Goal: Task Accomplishment & Management: Use online tool/utility

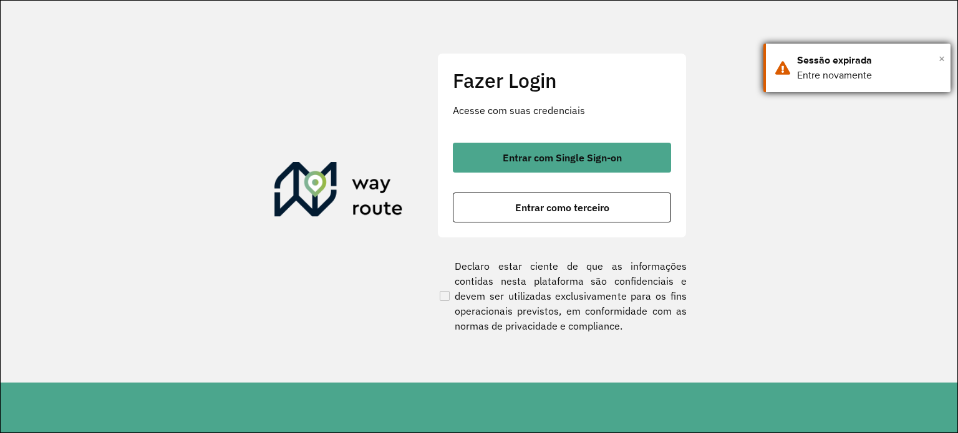
click at [943, 58] on span "×" at bounding box center [941, 58] width 6 height 19
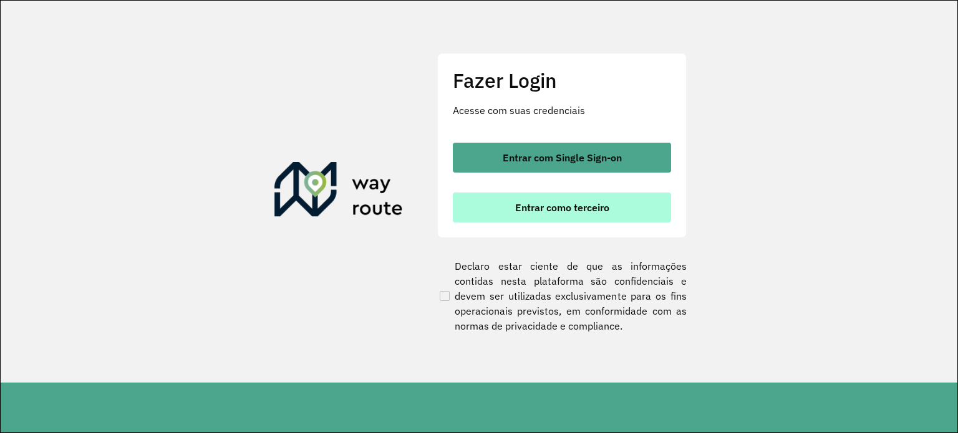
click at [569, 203] on span "Entrar como terceiro" at bounding box center [562, 208] width 94 height 10
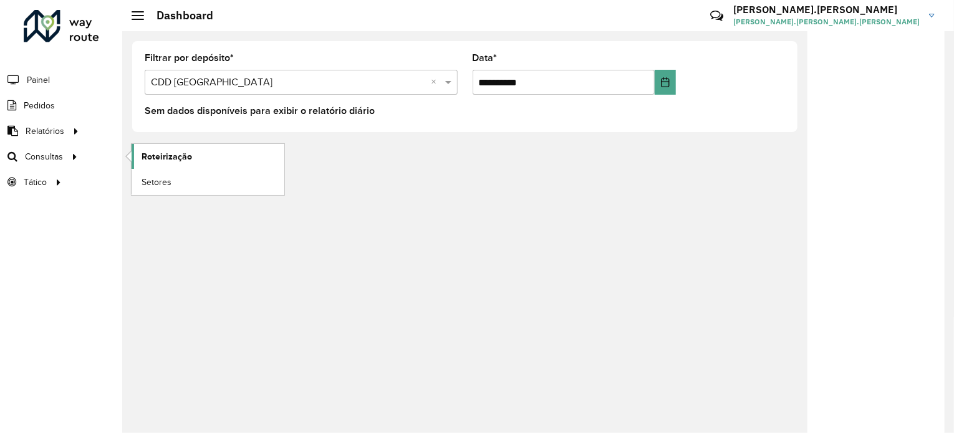
click at [180, 161] on span "Roteirização" at bounding box center [167, 156] width 50 height 13
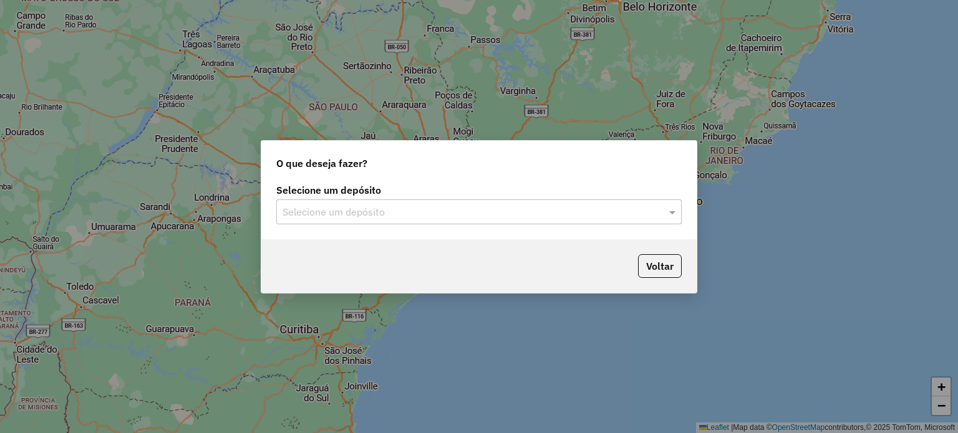
click at [469, 201] on div "Selecione um depósito" at bounding box center [478, 211] width 405 height 25
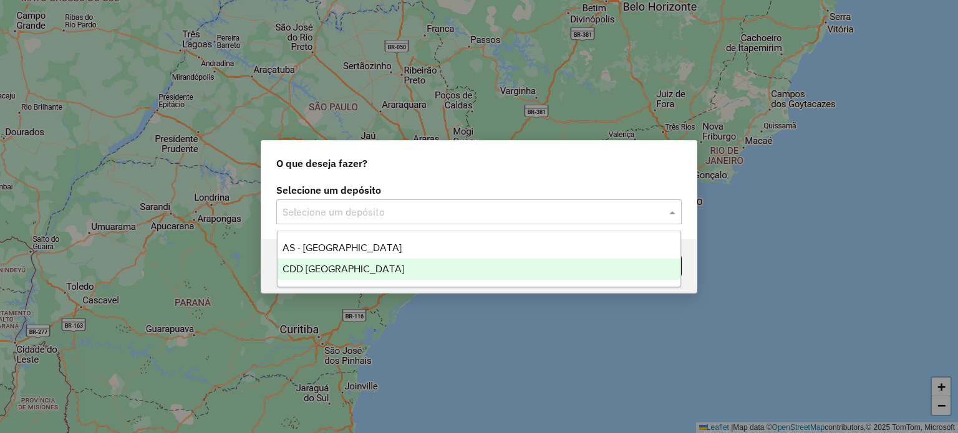
click at [388, 269] on div "CDD [GEOGRAPHIC_DATA]" at bounding box center [478, 269] width 403 height 21
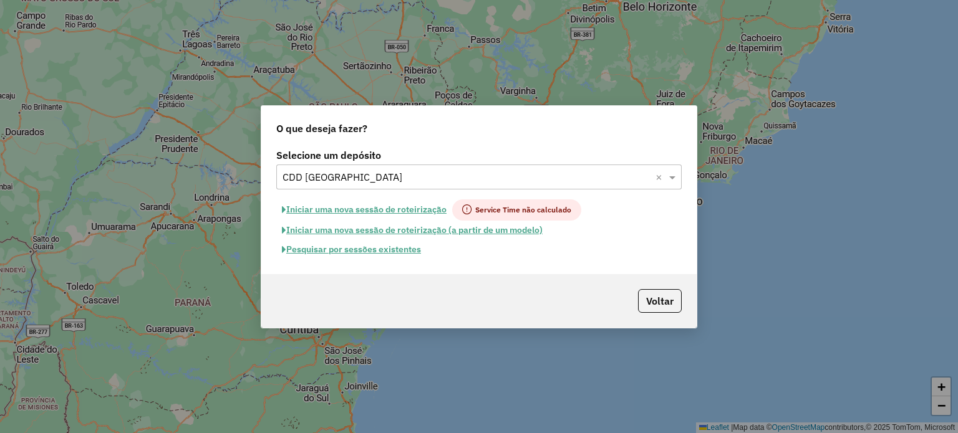
click at [401, 253] on button "Pesquisar por sessões existentes" at bounding box center [351, 249] width 150 height 19
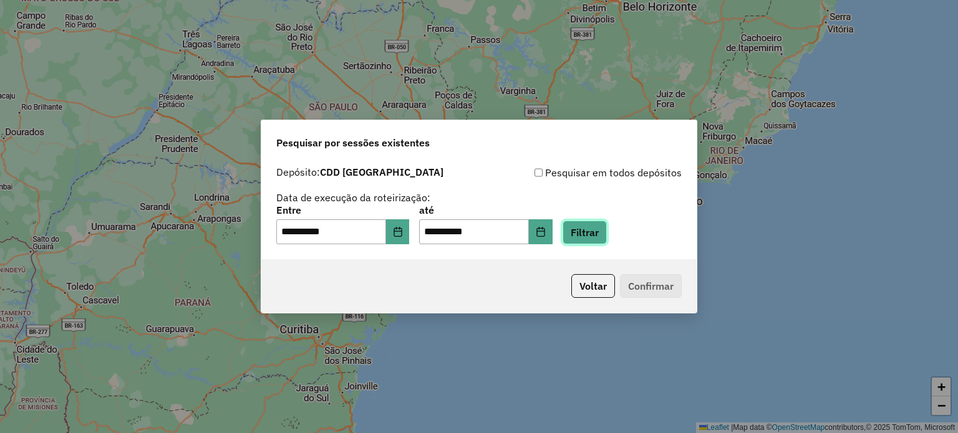
click at [607, 225] on button "Filtrar" at bounding box center [584, 233] width 44 height 24
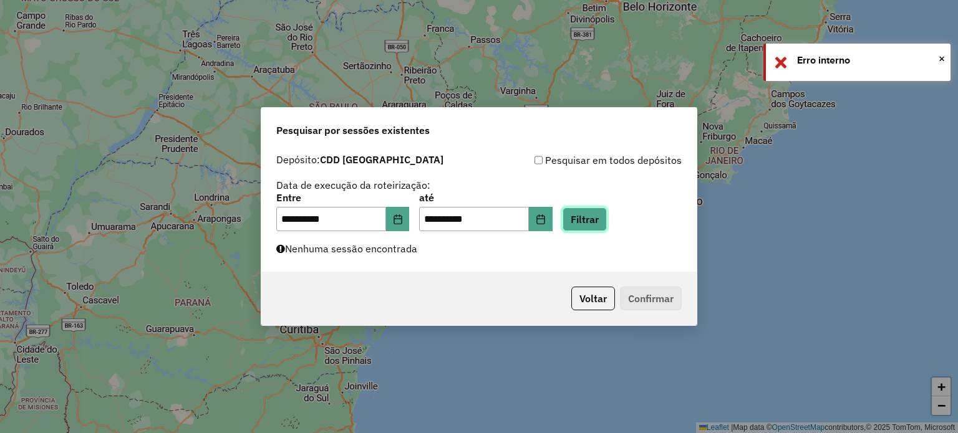
click at [595, 226] on button "Filtrar" at bounding box center [584, 220] width 44 height 24
click at [942, 60] on span "×" at bounding box center [941, 59] width 6 height 14
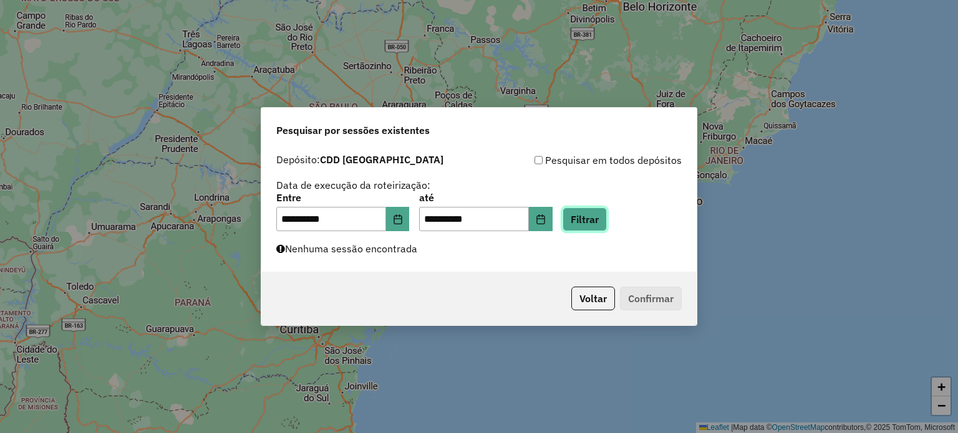
click at [603, 221] on button "Filtrar" at bounding box center [584, 220] width 44 height 24
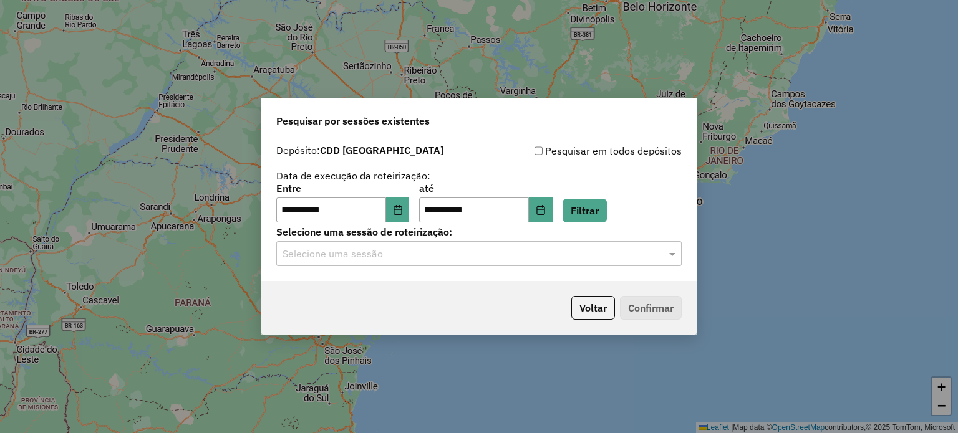
click at [426, 269] on div "**********" at bounding box center [478, 209] width 435 height 143
click at [426, 264] on div "Selecione uma sessão" at bounding box center [478, 253] width 405 height 25
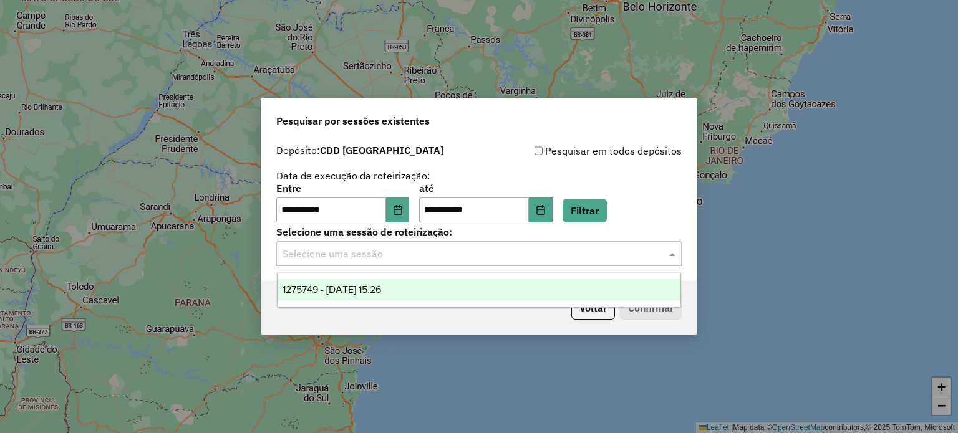
click at [380, 286] on span "1275749 - [DATE] 15:26" at bounding box center [331, 289] width 99 height 11
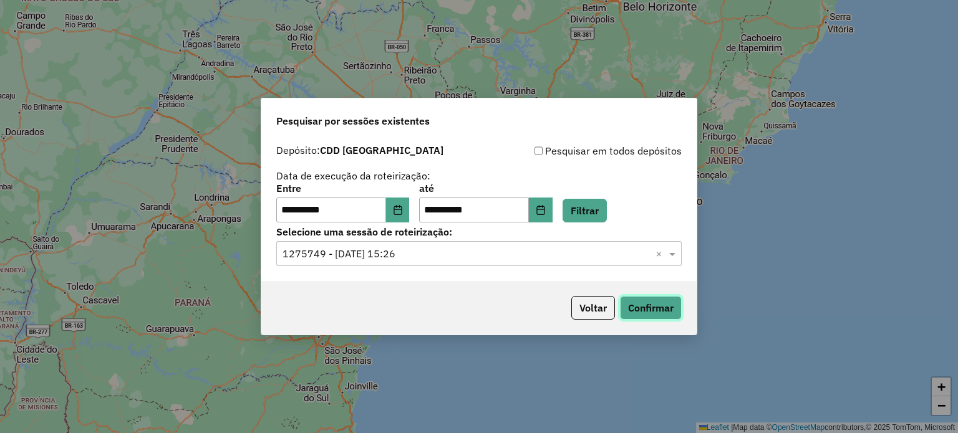
click at [681, 304] on button "Confirmar" at bounding box center [651, 308] width 62 height 24
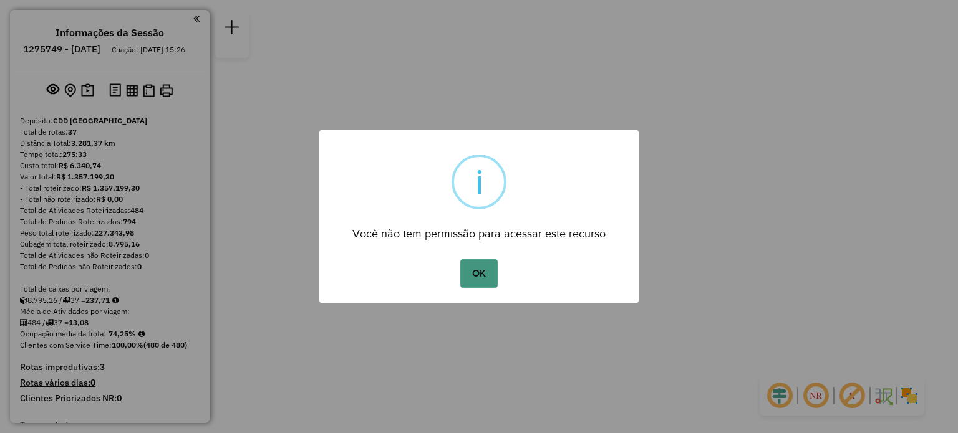
click at [463, 272] on button "OK" at bounding box center [478, 273] width 37 height 29
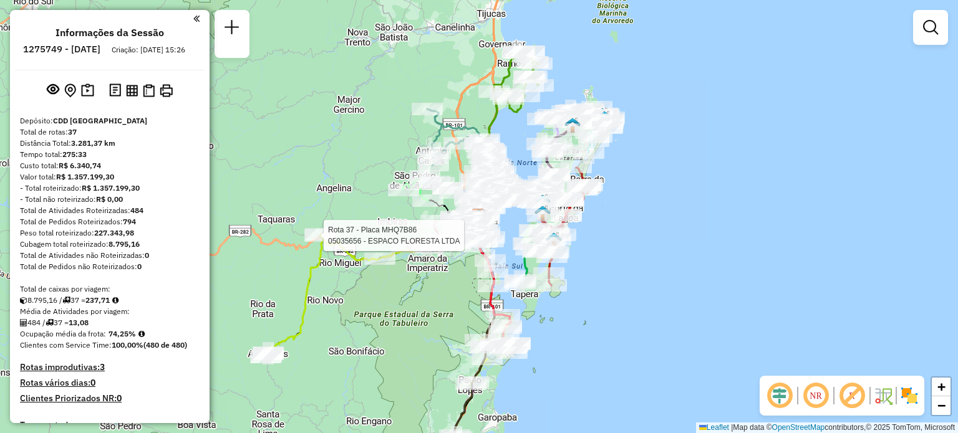
select select "**********"
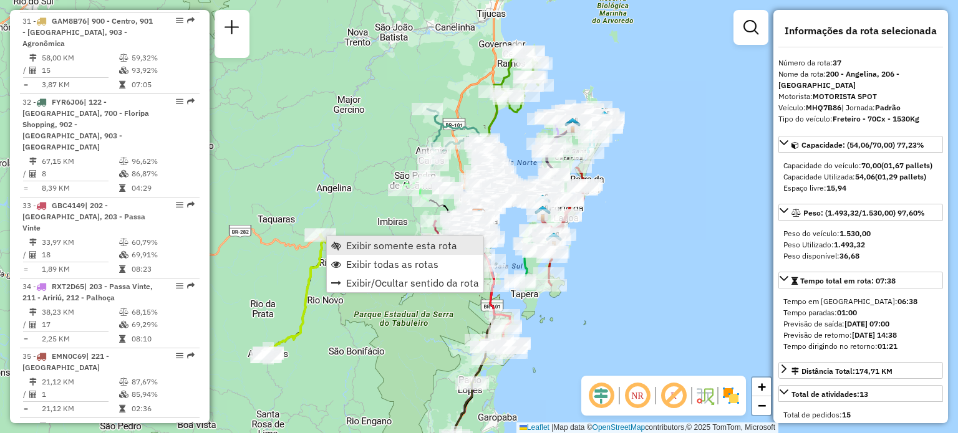
scroll to position [2910, 0]
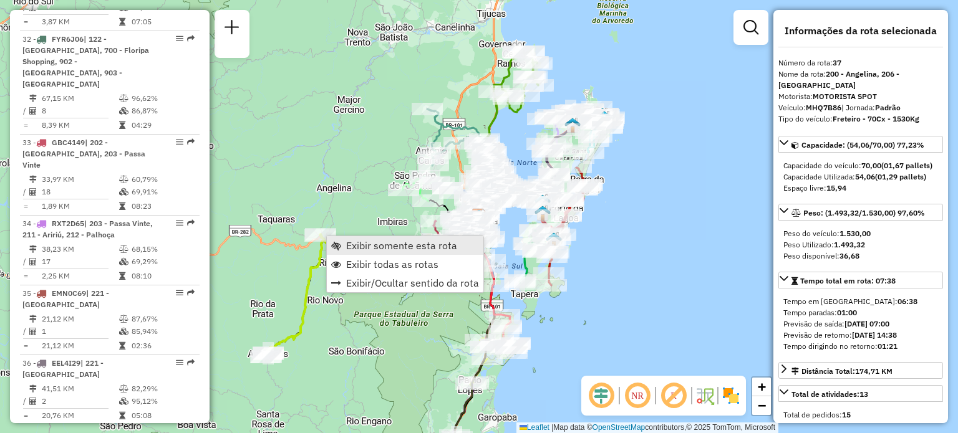
click at [359, 247] on span "Exibir somente esta rota" at bounding box center [401, 246] width 111 height 10
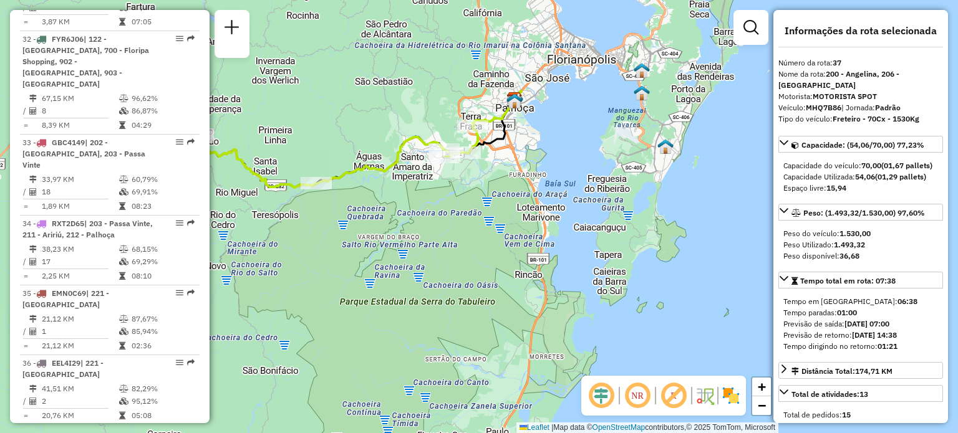
drag, startPoint x: 522, startPoint y: 229, endPoint x: 348, endPoint y: 248, distance: 174.4
click at [348, 248] on div "Janela de atendimento Grade de atendimento Capacidade Transportadoras Veículos …" at bounding box center [479, 216] width 958 height 433
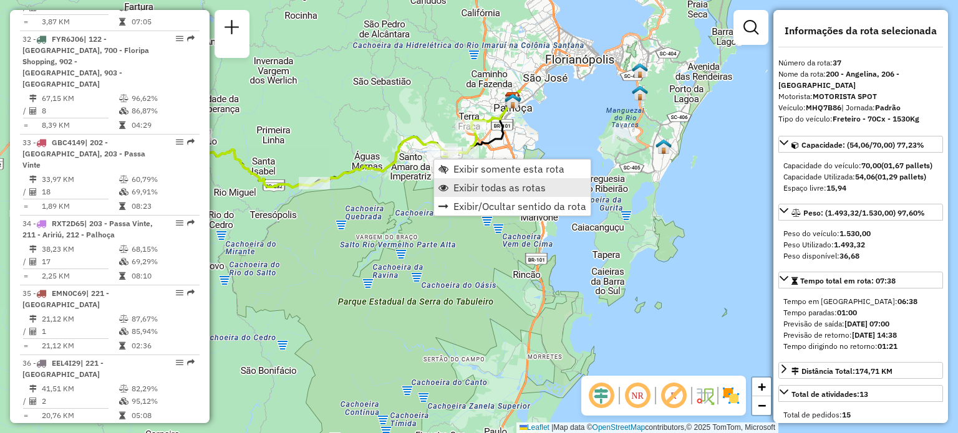
click at [493, 193] on span "Exibir todas as rotas" at bounding box center [499, 188] width 92 height 10
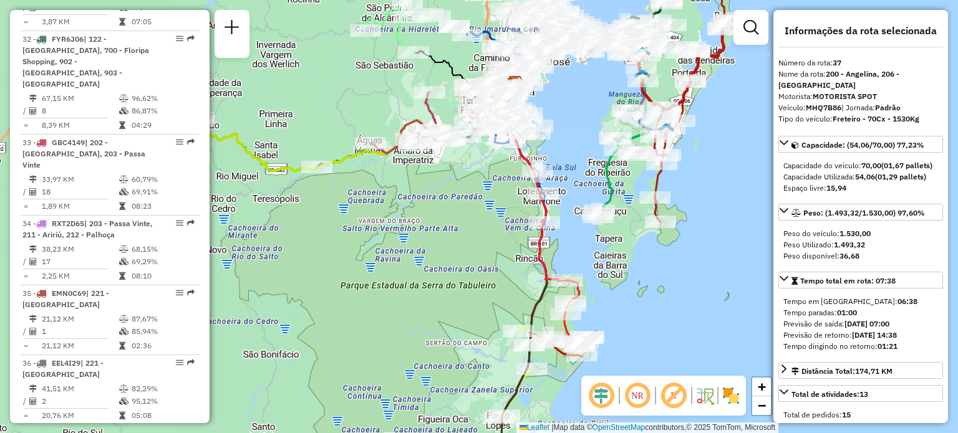
drag, startPoint x: 595, startPoint y: 332, endPoint x: 600, endPoint y: 259, distance: 73.7
click at [600, 254] on div "Rota 9 - Placa FFM8C61 05010141 - JOSE SABINO SILVEIRA Janela de atendimento Gr…" at bounding box center [479, 216] width 958 height 433
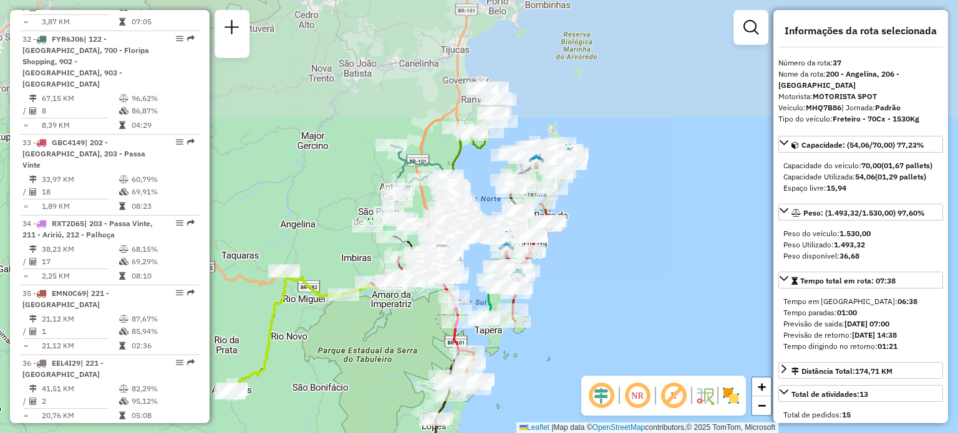
drag, startPoint x: 427, startPoint y: 160, endPoint x: 380, endPoint y: 325, distance: 172.5
click at [380, 325] on div "Janela de atendimento Grade de atendimento Capacidade Transportadoras Veículos …" at bounding box center [479, 216] width 958 height 433
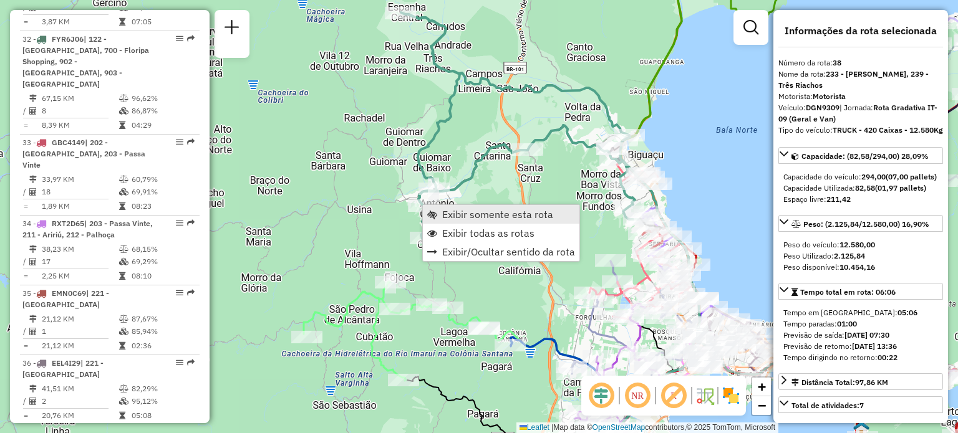
click at [444, 214] on span "Exibir somente esta rota" at bounding box center [497, 214] width 111 height 10
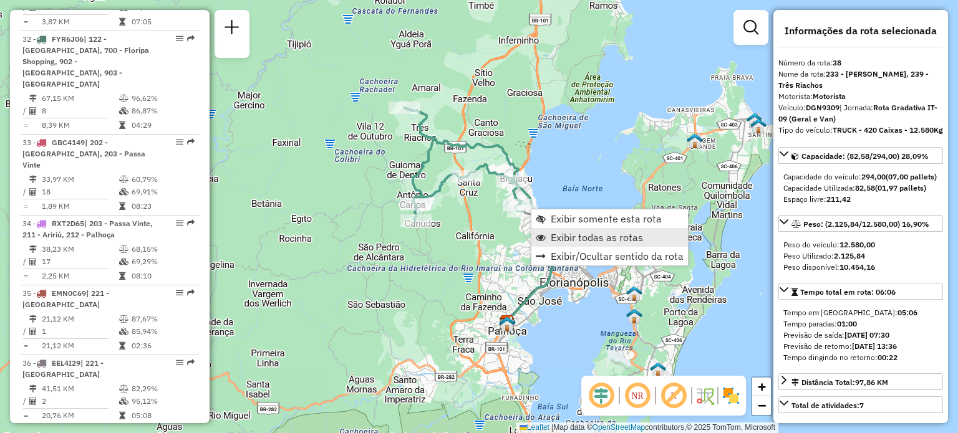
click at [574, 241] on span "Exibir todas as rotas" at bounding box center [596, 238] width 92 height 10
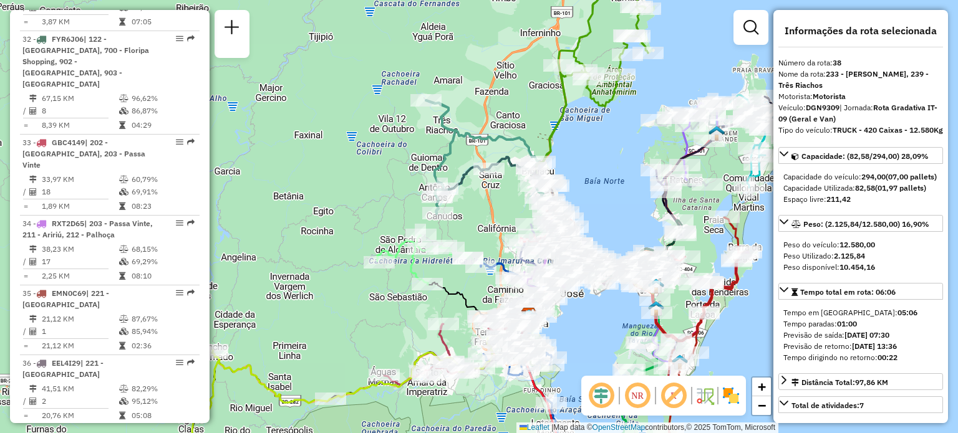
drag, startPoint x: 289, startPoint y: 214, endPoint x: 311, endPoint y: 206, distance: 23.1
click at [311, 206] on div "Janela de atendimento Grade de atendimento Capacidade Transportadoras Veículos …" at bounding box center [479, 216] width 958 height 433
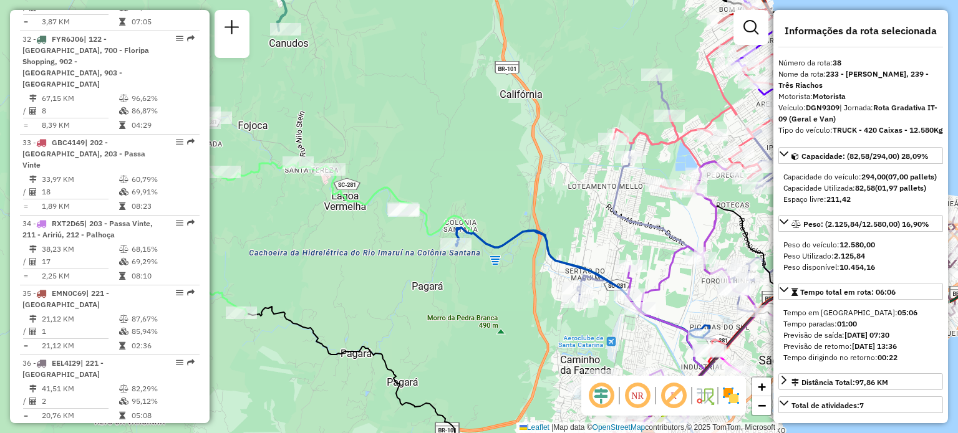
drag, startPoint x: 549, startPoint y: 317, endPoint x: 464, endPoint y: 224, distance: 125.8
click at [462, 226] on div "Janela de atendimento Grade de atendimento Capacidade Transportadoras Veículos …" at bounding box center [479, 216] width 958 height 433
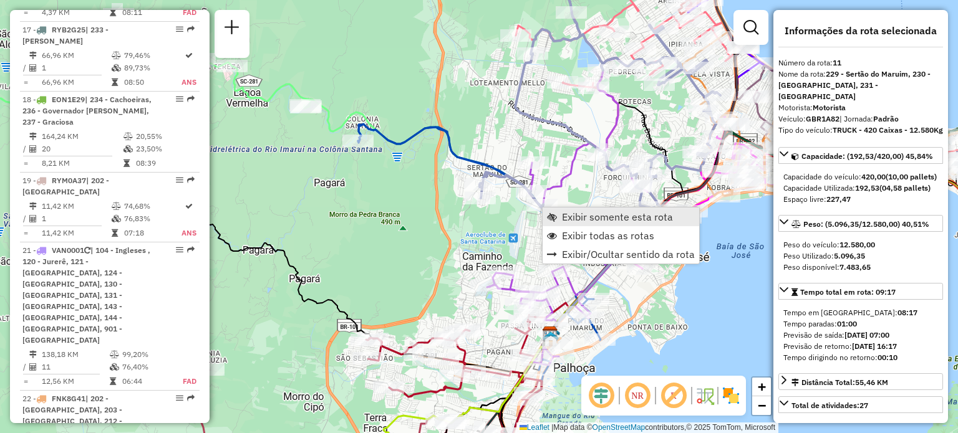
scroll to position [1253, 0]
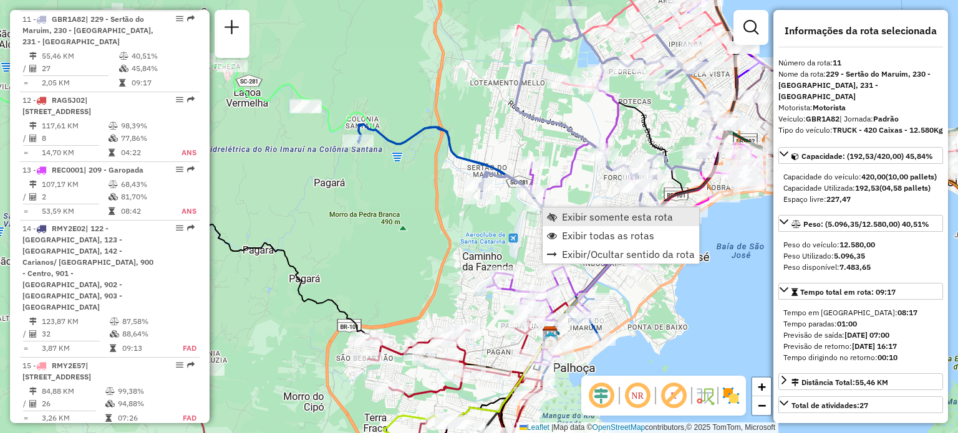
click at [553, 213] on span "Exibir somente esta rota" at bounding box center [552, 217] width 10 height 10
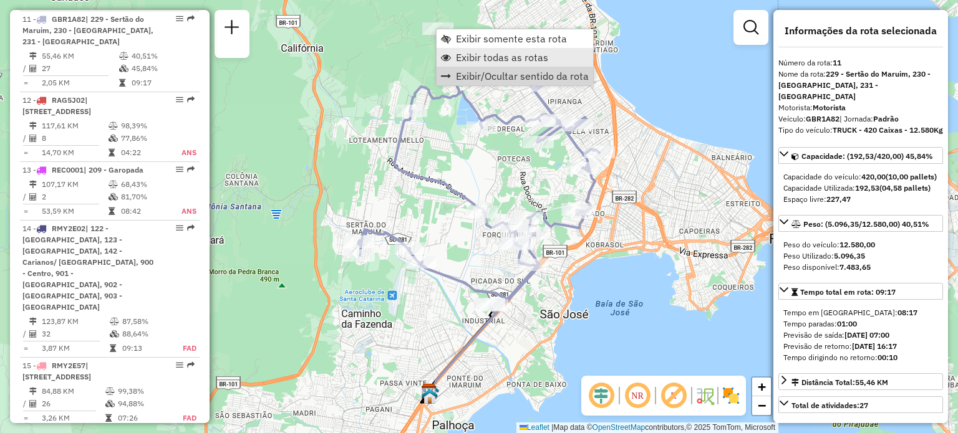
click at [471, 58] on span "Exibir todas as rotas" at bounding box center [502, 57] width 92 height 10
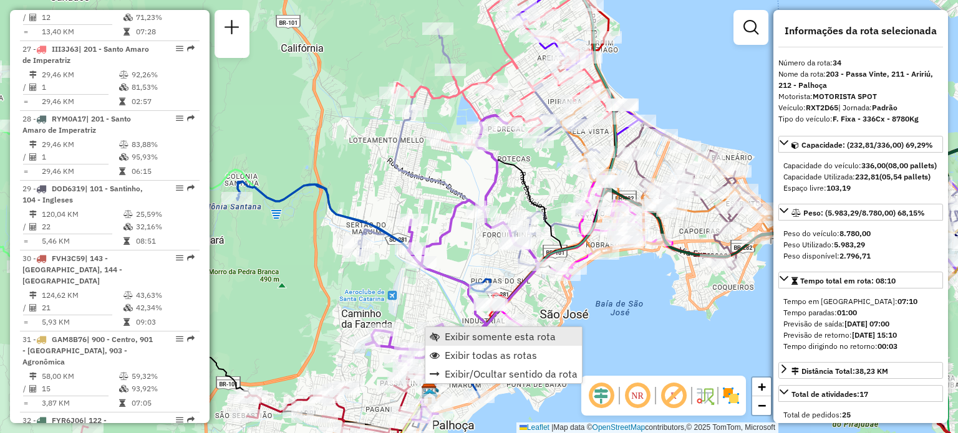
scroll to position [2910, 0]
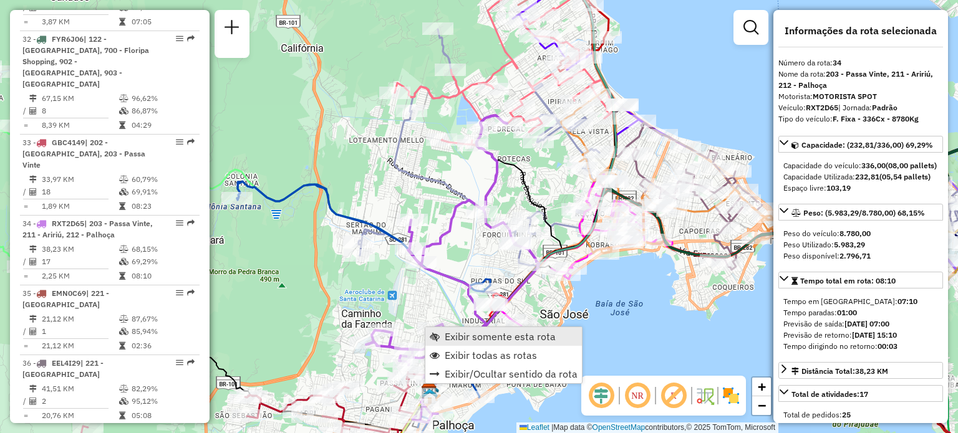
click at [459, 340] on span "Exibir somente esta rota" at bounding box center [500, 337] width 111 height 10
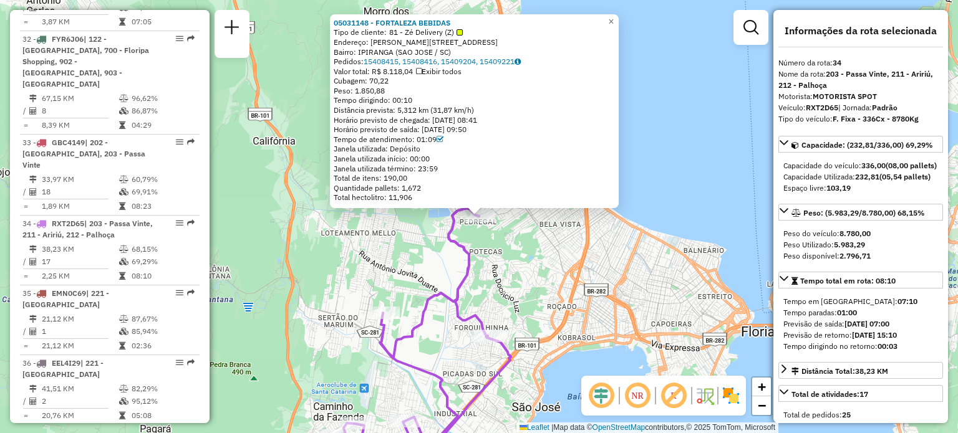
click at [341, 334] on div "05031148 - FORTALEZA BEBIDAS Tipo de cliente: 81 - Zé Delivery (Z) Endereço: Jo…" at bounding box center [479, 216] width 958 height 433
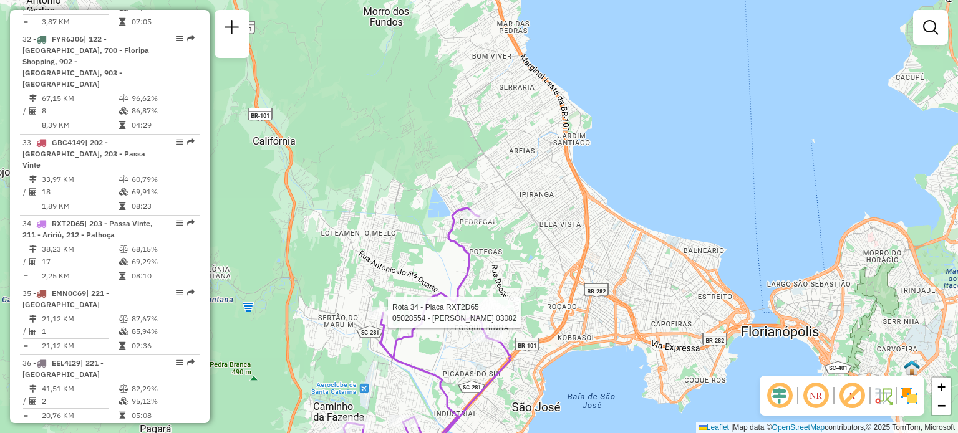
select select "**********"
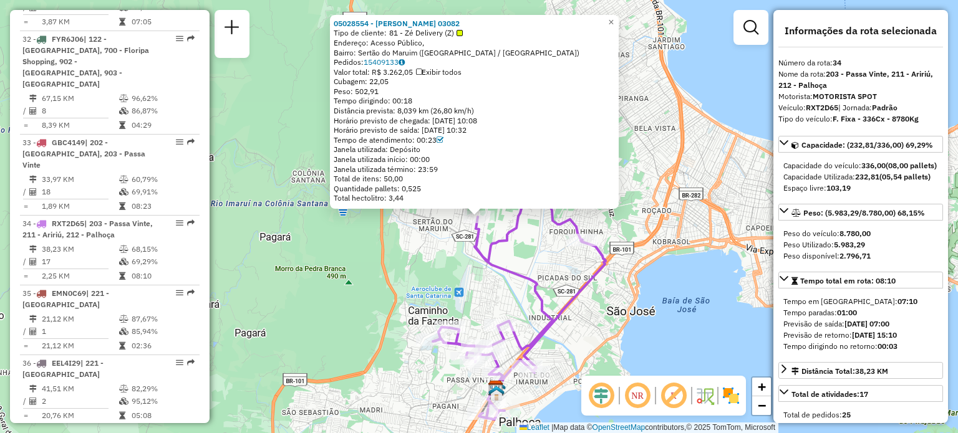
click at [344, 270] on div "05028554 - LUCAS DEMETRIO 03082 Tipo de cliente: 81 - Zé Delivery (Z) Endereço:…" at bounding box center [479, 216] width 958 height 433
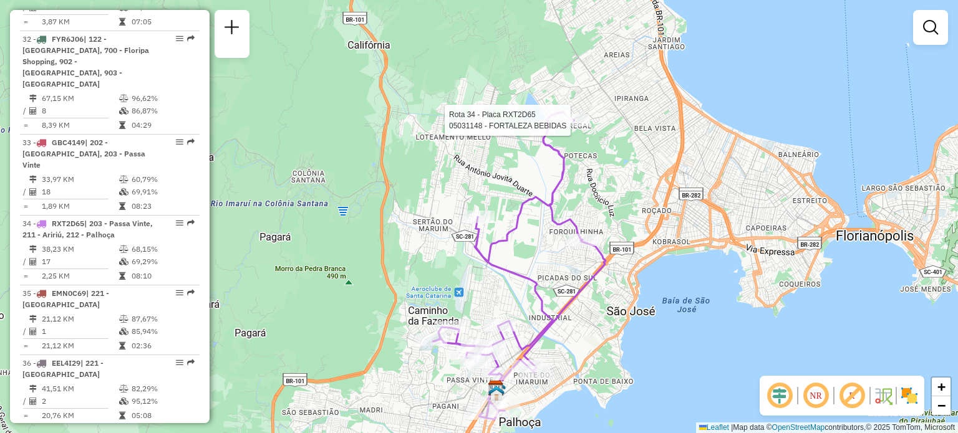
select select "**********"
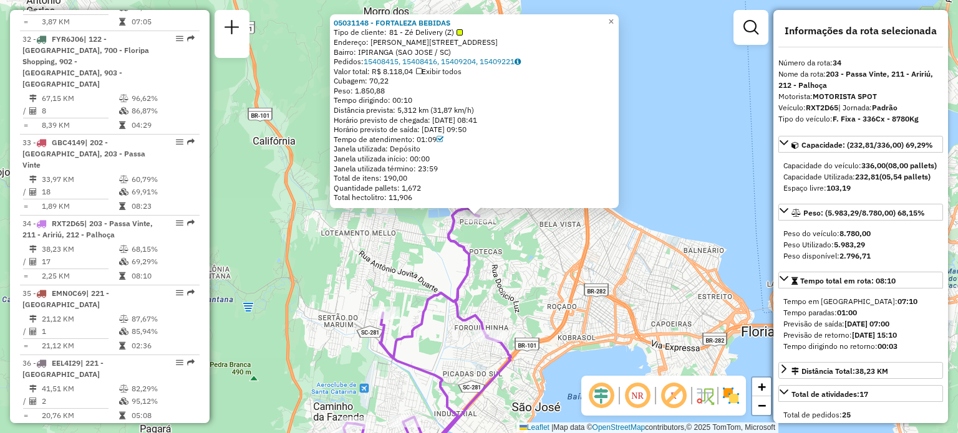
click at [514, 289] on div "05031148 - FORTALEZA BEBIDAS Tipo de cliente: 81 - Zé Delivery (Z) Endereço: Jo…" at bounding box center [479, 216] width 958 height 433
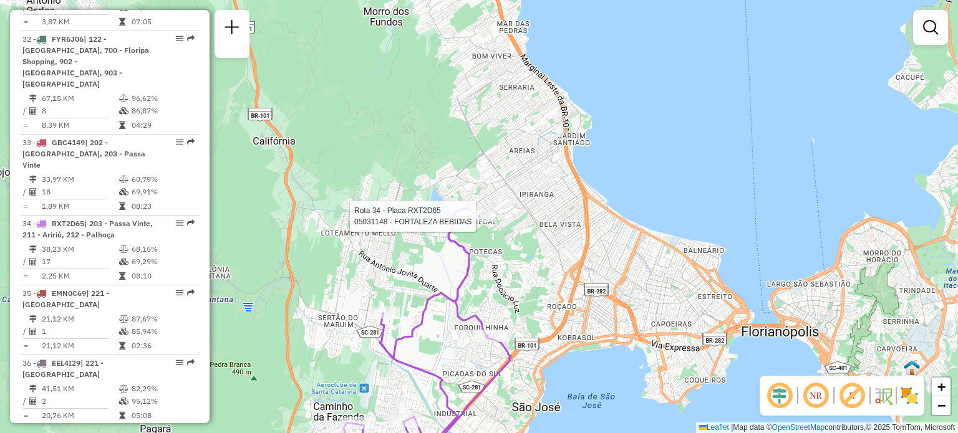
select select "**********"
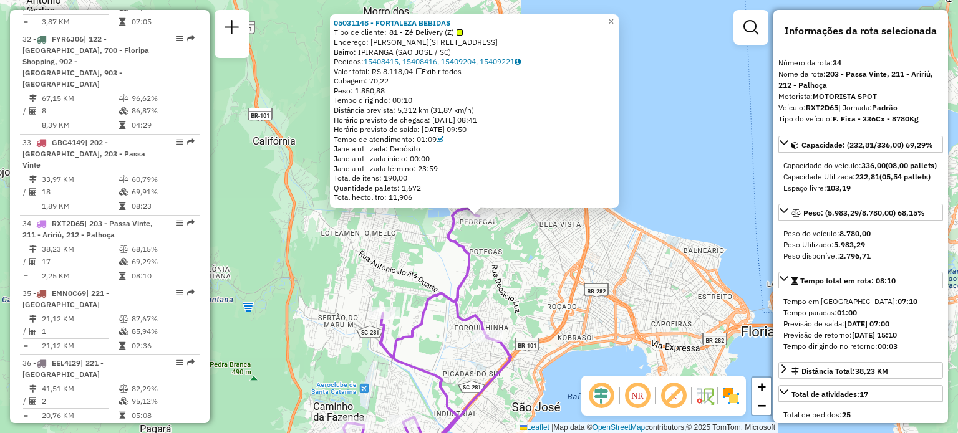
click at [445, 282] on div "05031148 - FORTALEZA BEBIDAS Tipo de cliente: 81 - Zé Delivery (Z) Endereço: Jo…" at bounding box center [479, 216] width 958 height 433
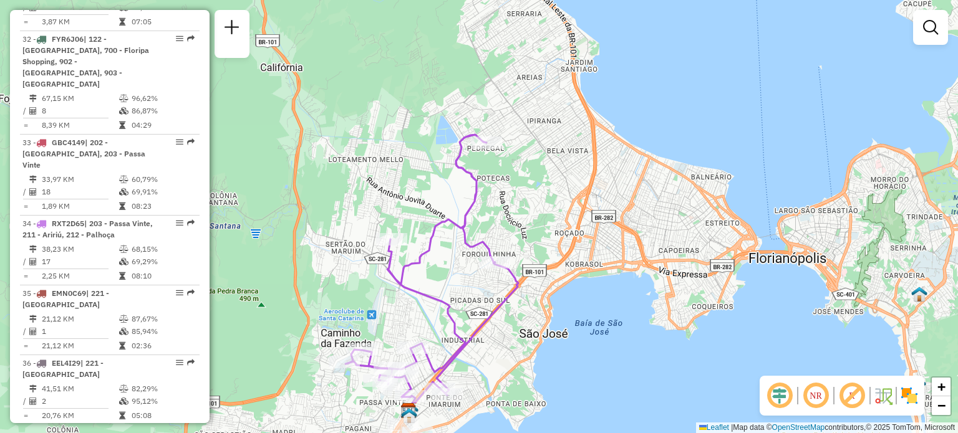
drag, startPoint x: 465, startPoint y: 286, endPoint x: 496, endPoint y: 92, distance: 196.4
click at [496, 135] on icon at bounding box center [431, 269] width 173 height 269
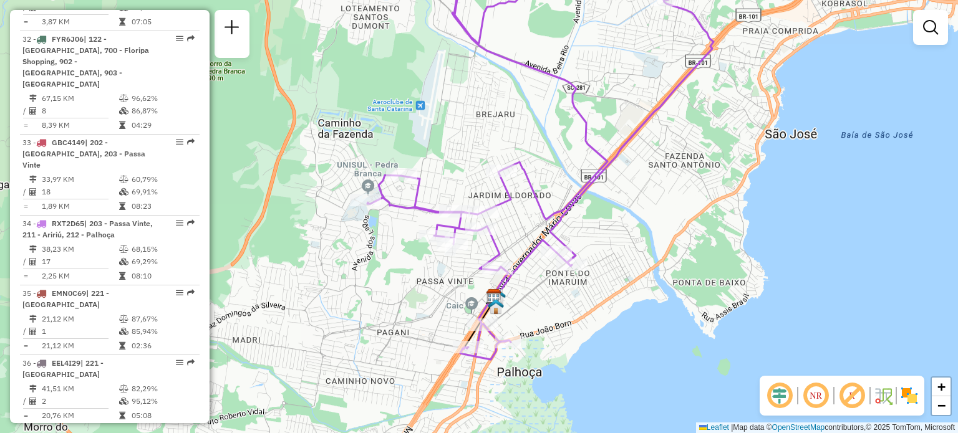
select select "**********"
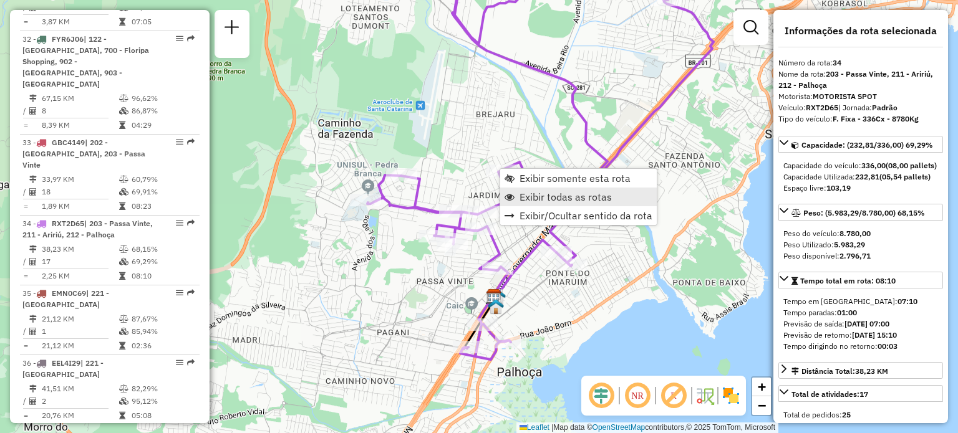
click at [534, 195] on span "Exibir todas as rotas" at bounding box center [565, 197] width 92 height 10
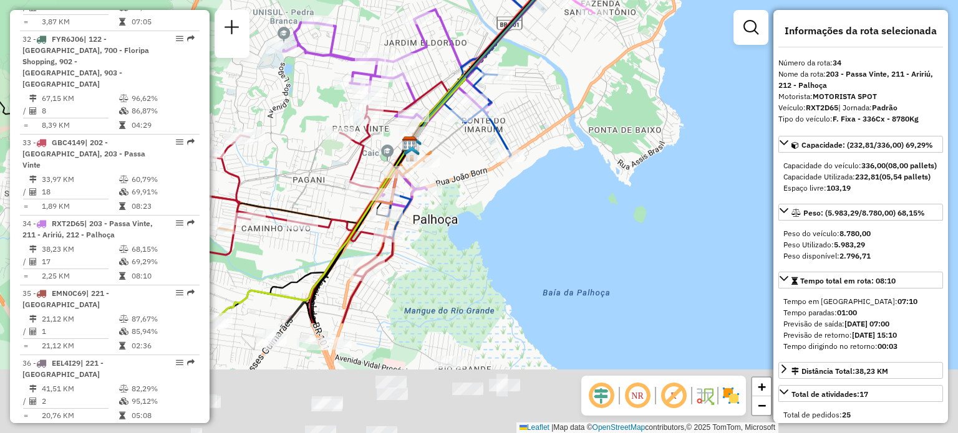
drag, startPoint x: 616, startPoint y: 333, endPoint x: 501, endPoint y: 120, distance: 242.4
click at [516, 130] on div "Rota 16 - Placa RMY2E67 05032319 - PAULO VINICIUS RIBEI Janela de atendimento G…" at bounding box center [479, 216] width 958 height 433
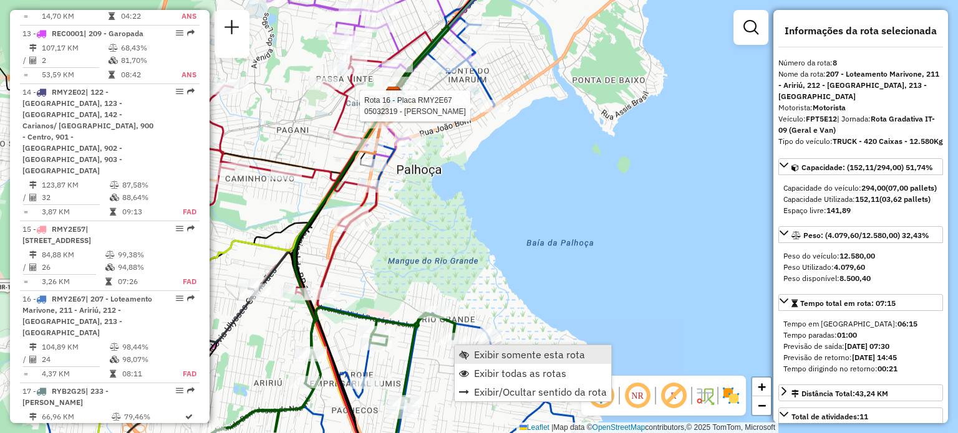
scroll to position [1010, 0]
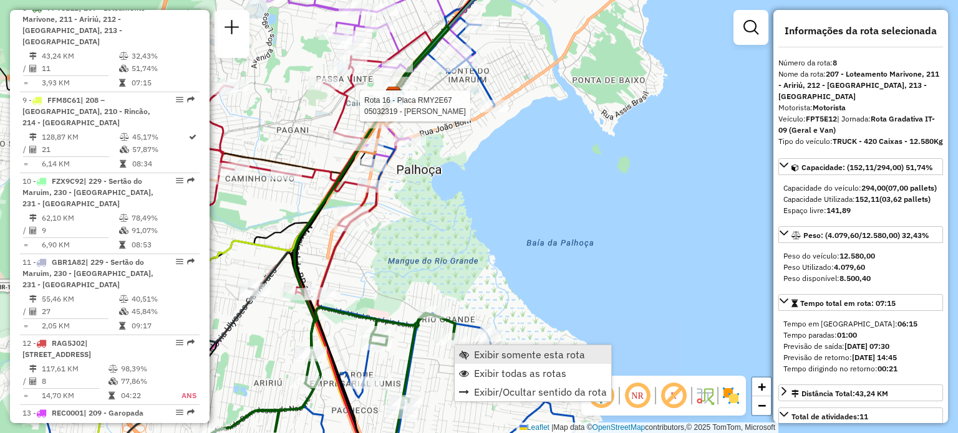
click at [481, 350] on span "Exibir somente esta rota" at bounding box center [529, 355] width 111 height 10
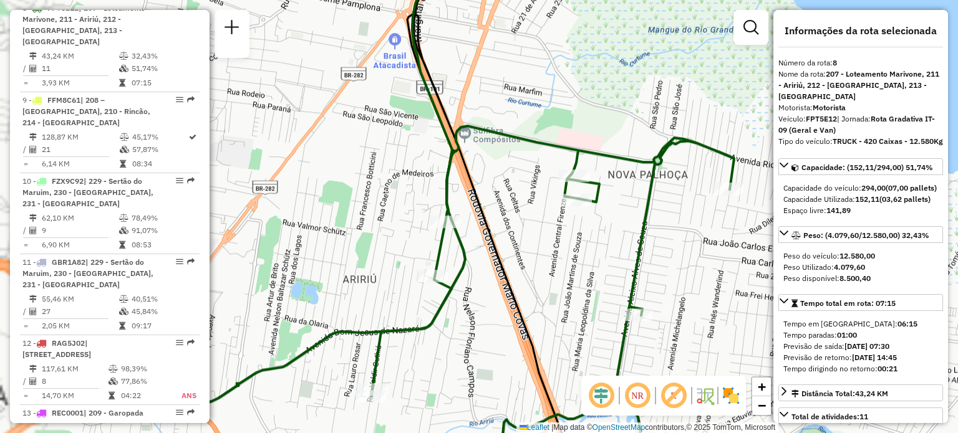
drag, startPoint x: 431, startPoint y: 327, endPoint x: 486, endPoint y: 239, distance: 104.1
click at [480, 254] on icon at bounding box center [426, 301] width 616 height 350
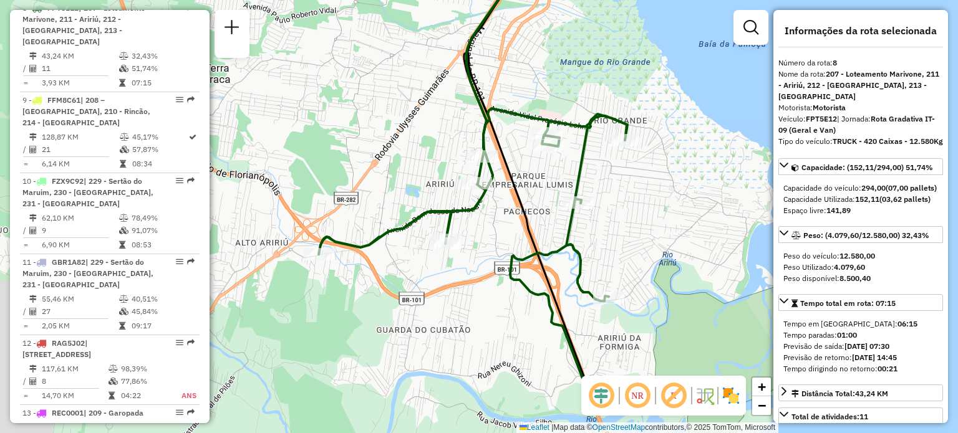
drag, startPoint x: 361, startPoint y: 233, endPoint x: 372, endPoint y: 185, distance: 49.3
click at [374, 158] on div "Janela de atendimento Grade de atendimento Capacidade Transportadoras Veículos …" at bounding box center [479, 216] width 958 height 433
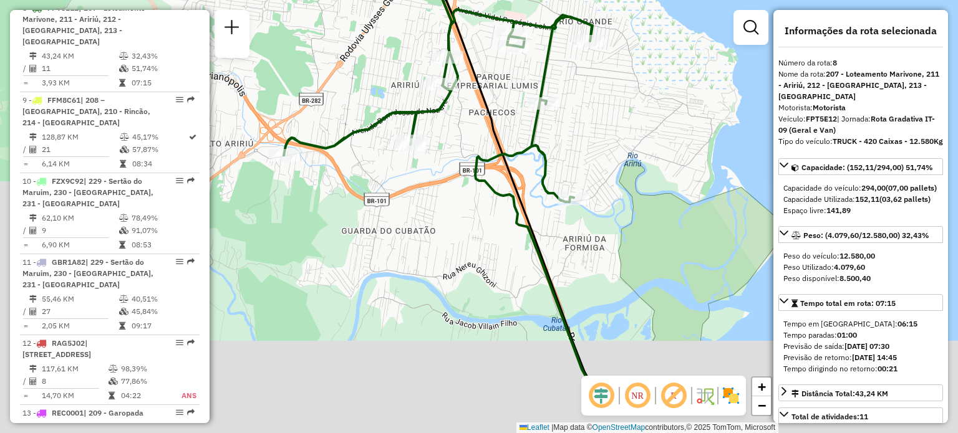
drag, startPoint x: 617, startPoint y: 252, endPoint x: 536, endPoint y: 41, distance: 225.5
click at [574, 80] on div "Janela de atendimento Grade de atendimento Capacidade Transportadoras Veículos …" at bounding box center [479, 216] width 958 height 433
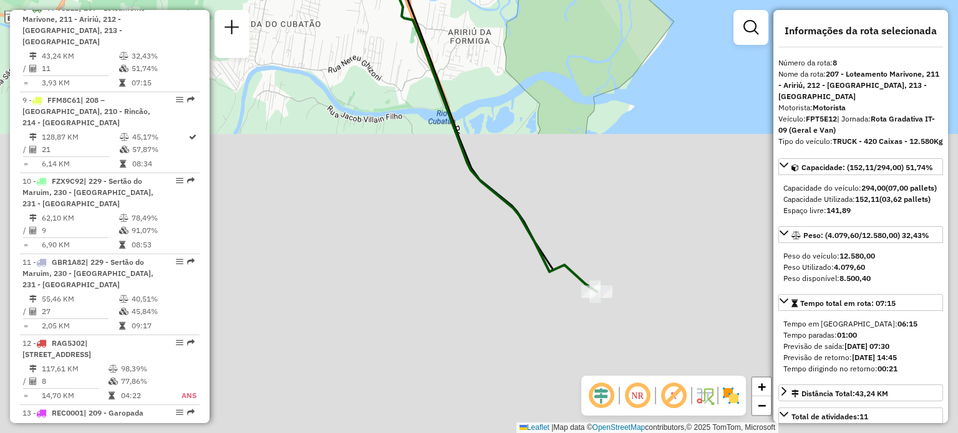
drag, startPoint x: 574, startPoint y: 244, endPoint x: 476, endPoint y: 108, distance: 167.1
click at [476, 108] on div "Janela de atendimento Grade de atendimento Capacidade Transportadoras Veículos …" at bounding box center [479, 216] width 958 height 433
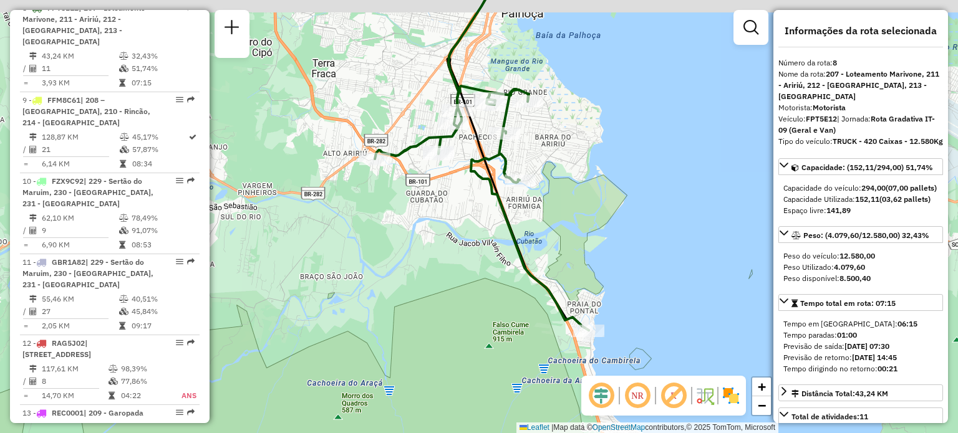
drag, startPoint x: 598, startPoint y: 124, endPoint x: 589, endPoint y: 153, distance: 31.0
click at [589, 151] on div "Janela de atendimento Grade de atendimento Capacidade Transportadoras Veículos …" at bounding box center [479, 216] width 958 height 433
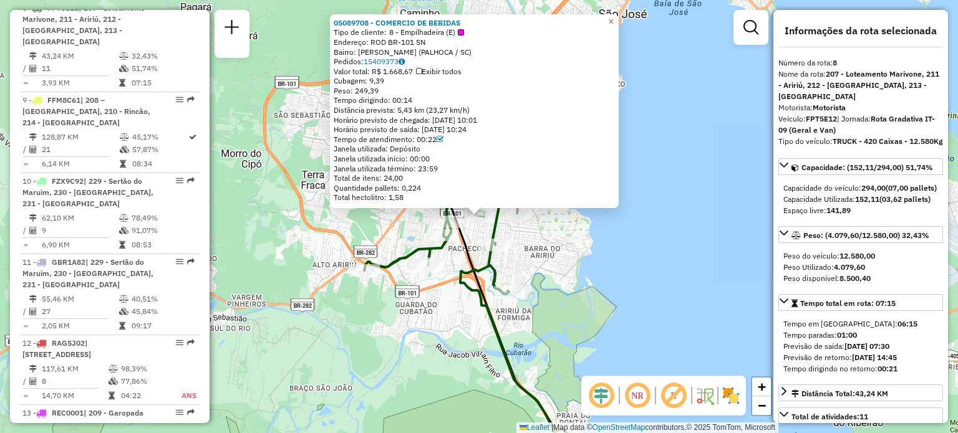
click at [600, 279] on div "05089708 - COMERCIO DE BEBIDAS Tipo de cliente: 8 - Empilhadeira (E) Endereço: …" at bounding box center [479, 216] width 958 height 433
